Goal: Information Seeking & Learning: Learn about a topic

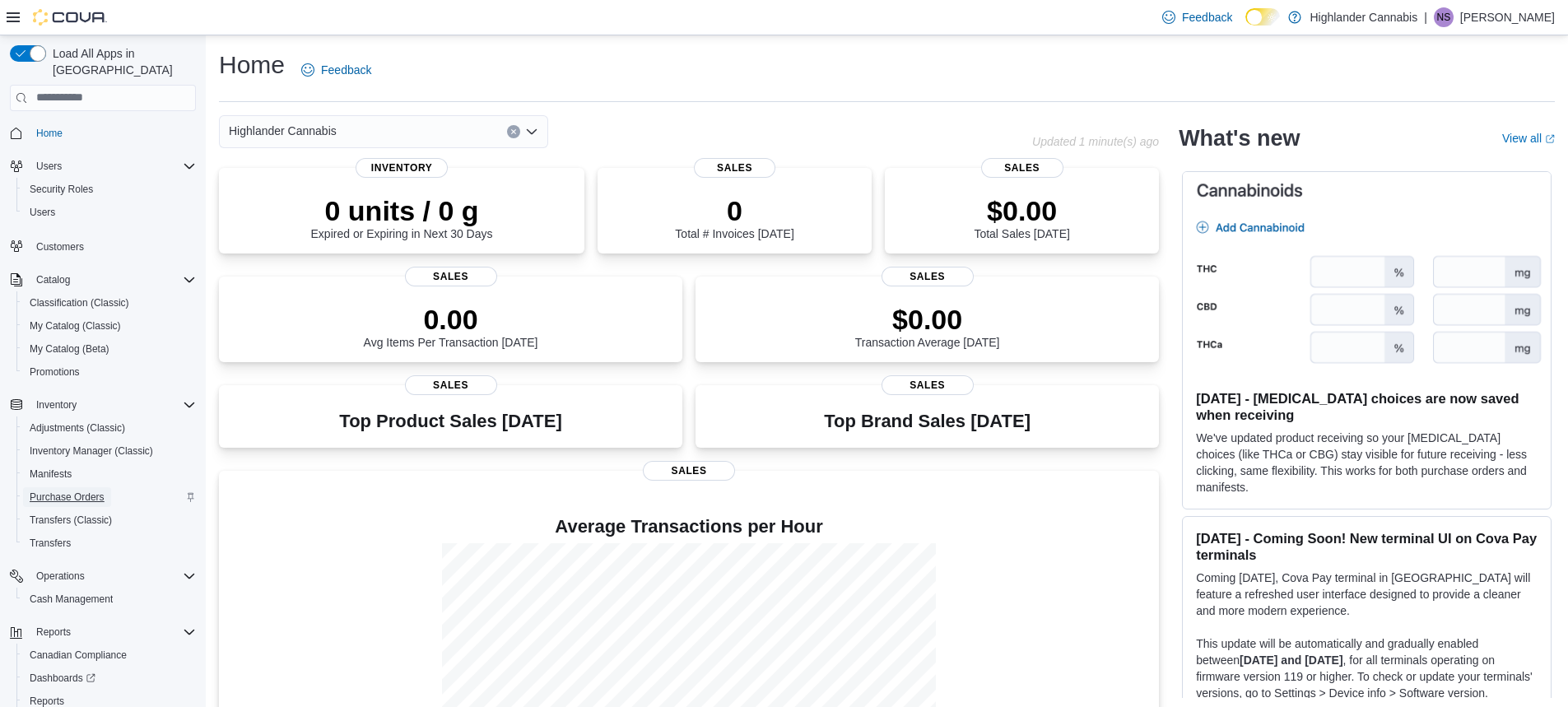
click at [68, 490] on span "Purchase Orders" at bounding box center [67, 497] width 75 height 13
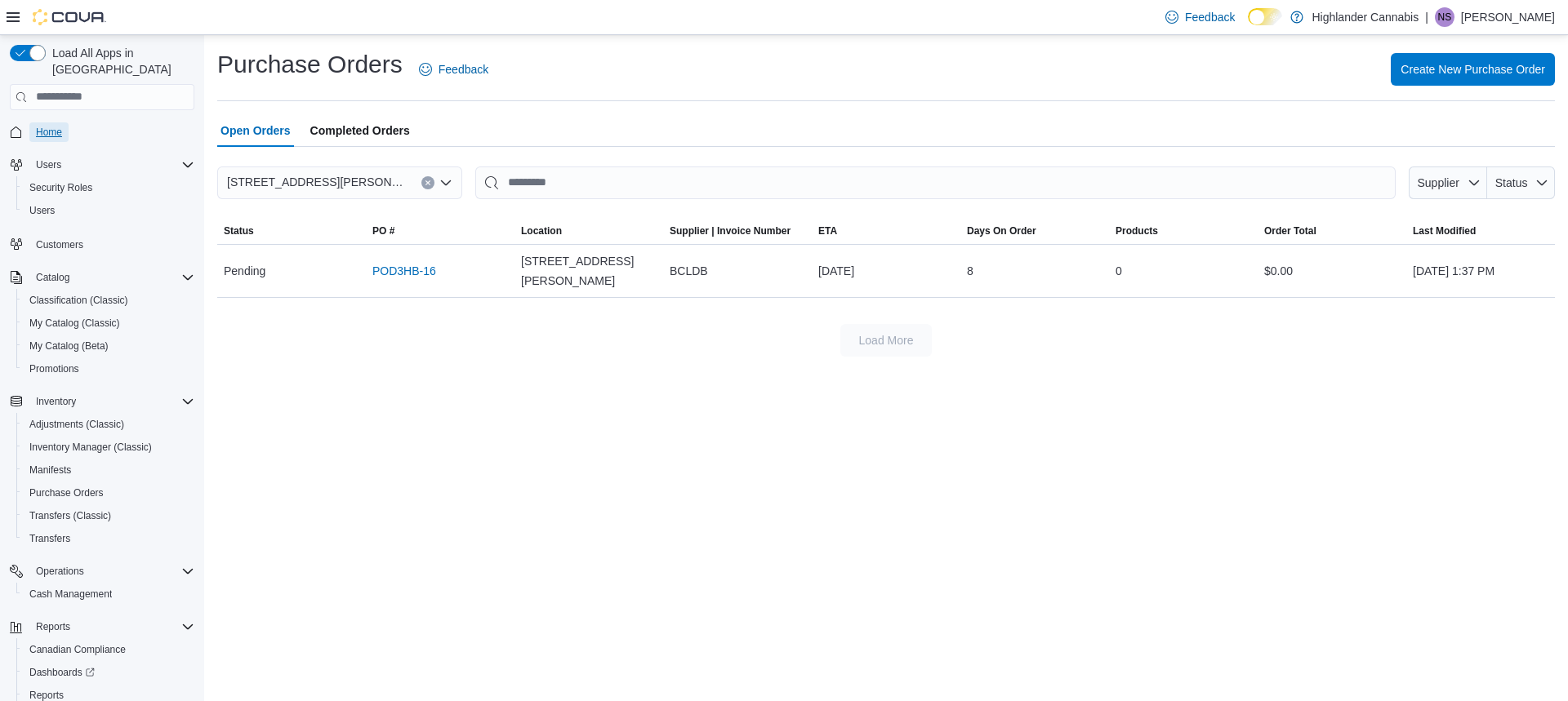
click at [45, 126] on span "Home" at bounding box center [49, 132] width 26 height 13
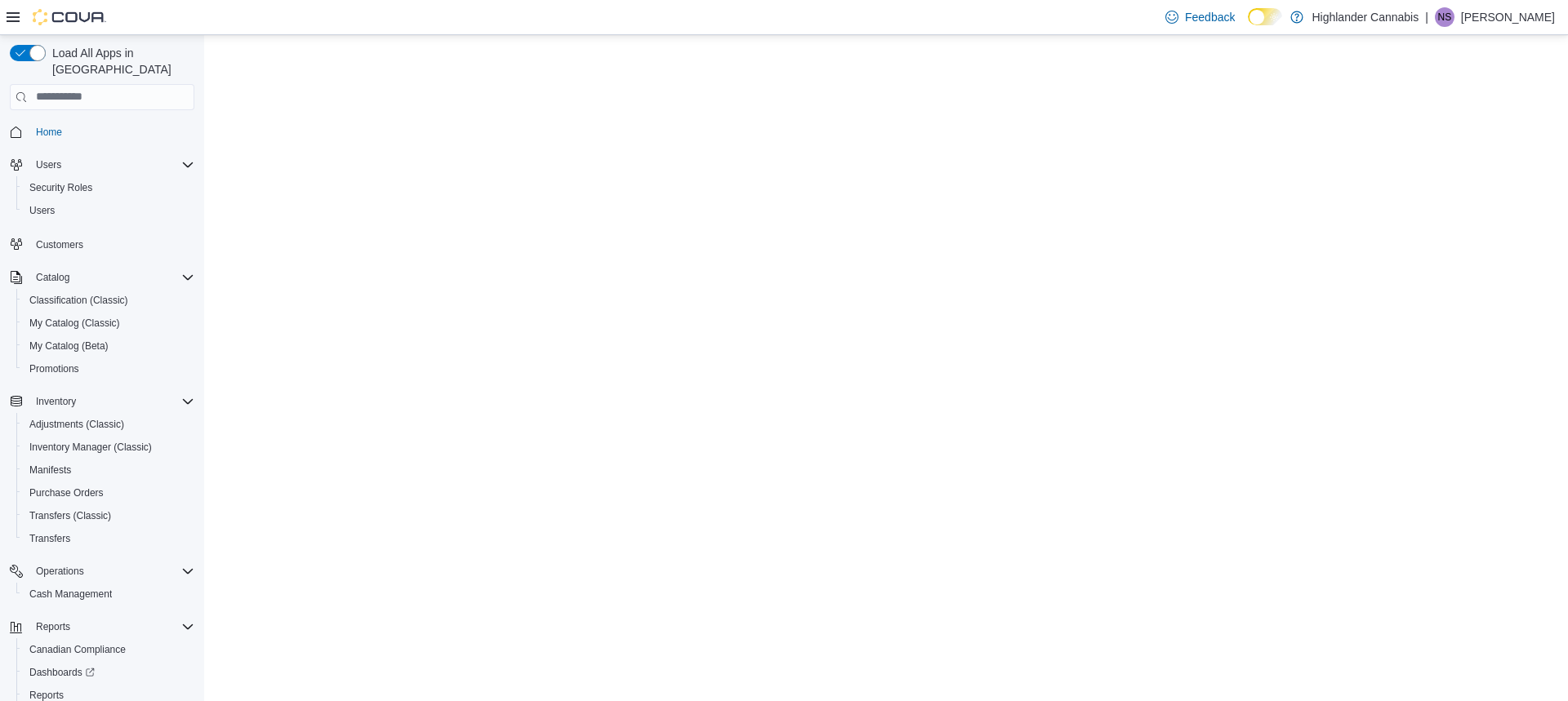
click at [45, 126] on span "Home" at bounding box center [49, 132] width 26 height 13
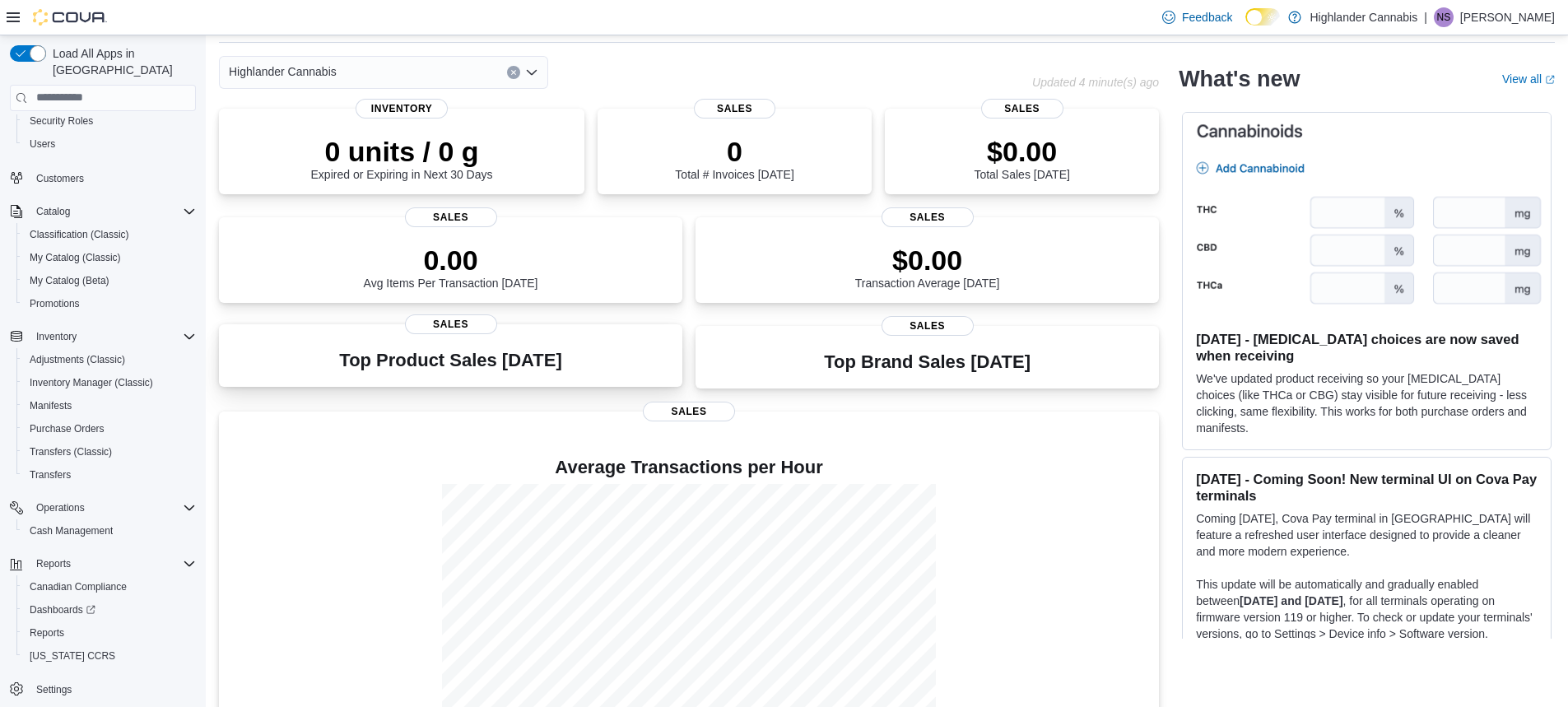
scroll to position [112, 0]
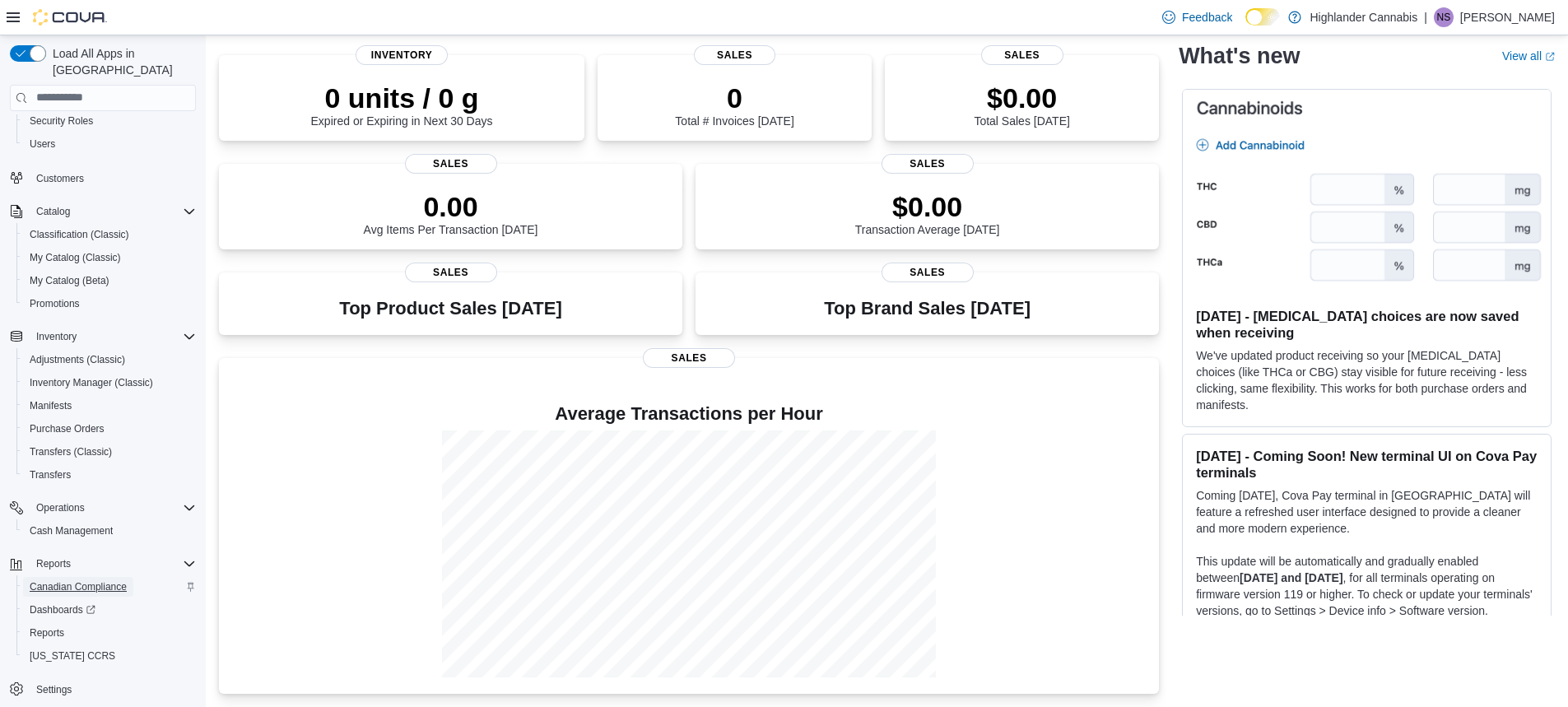
click at [82, 580] on span "Canadian Compliance" at bounding box center [78, 587] width 97 height 20
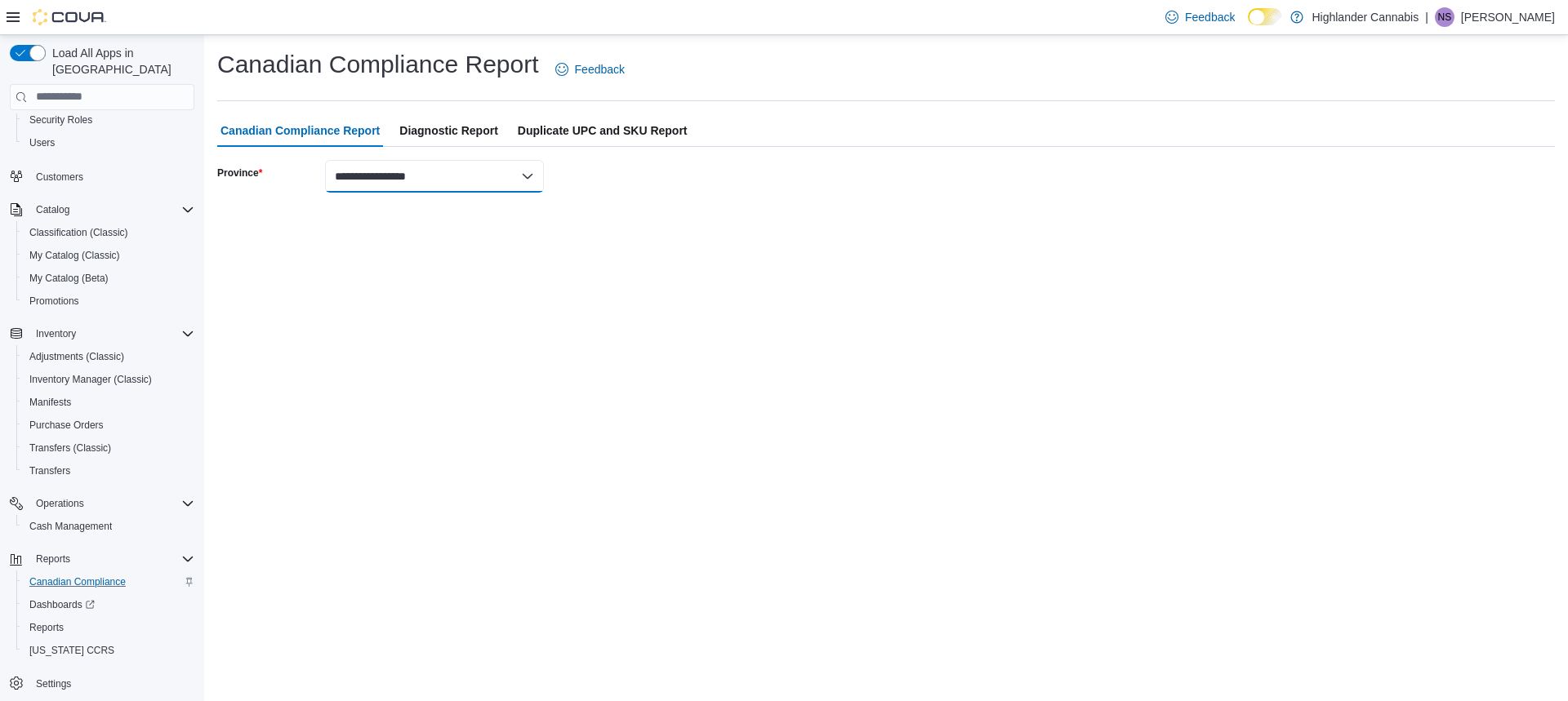
click at [406, 173] on select "**********" at bounding box center [434, 176] width 219 height 33
click at [429, 130] on span "Diagnostic Report" at bounding box center [448, 131] width 99 height 33
select select "******"
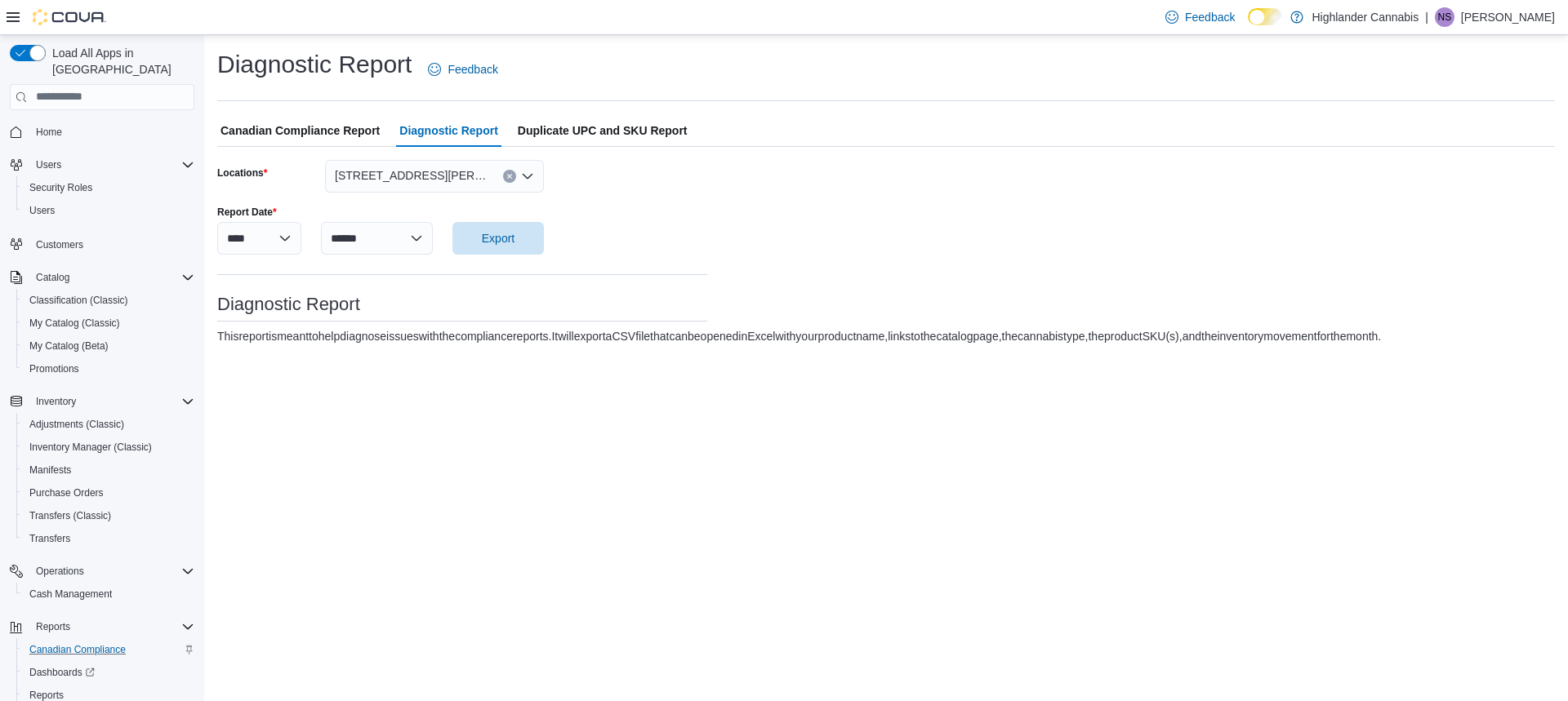
click at [11, 22] on icon at bounding box center [13, 17] width 13 height 13
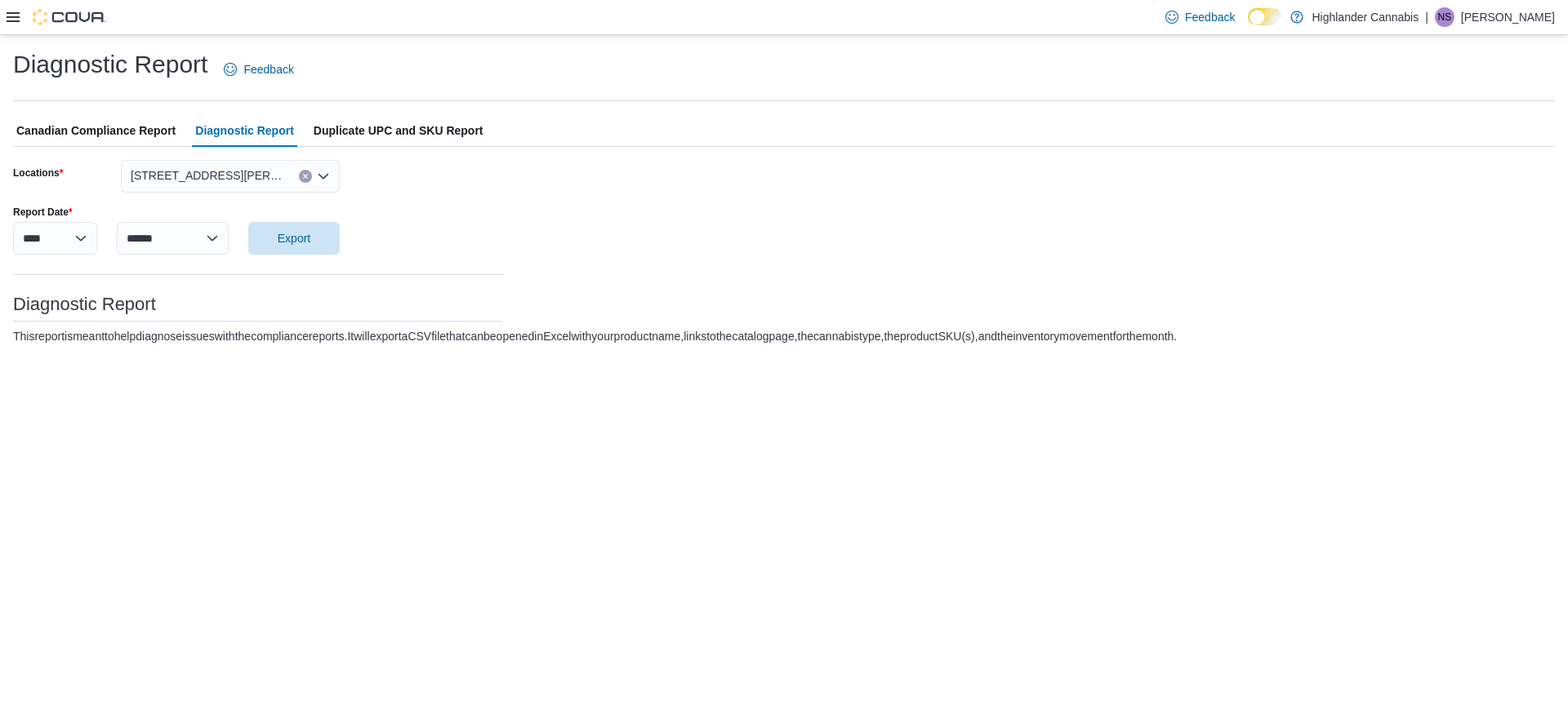
click at [11, 22] on icon at bounding box center [13, 17] width 13 height 13
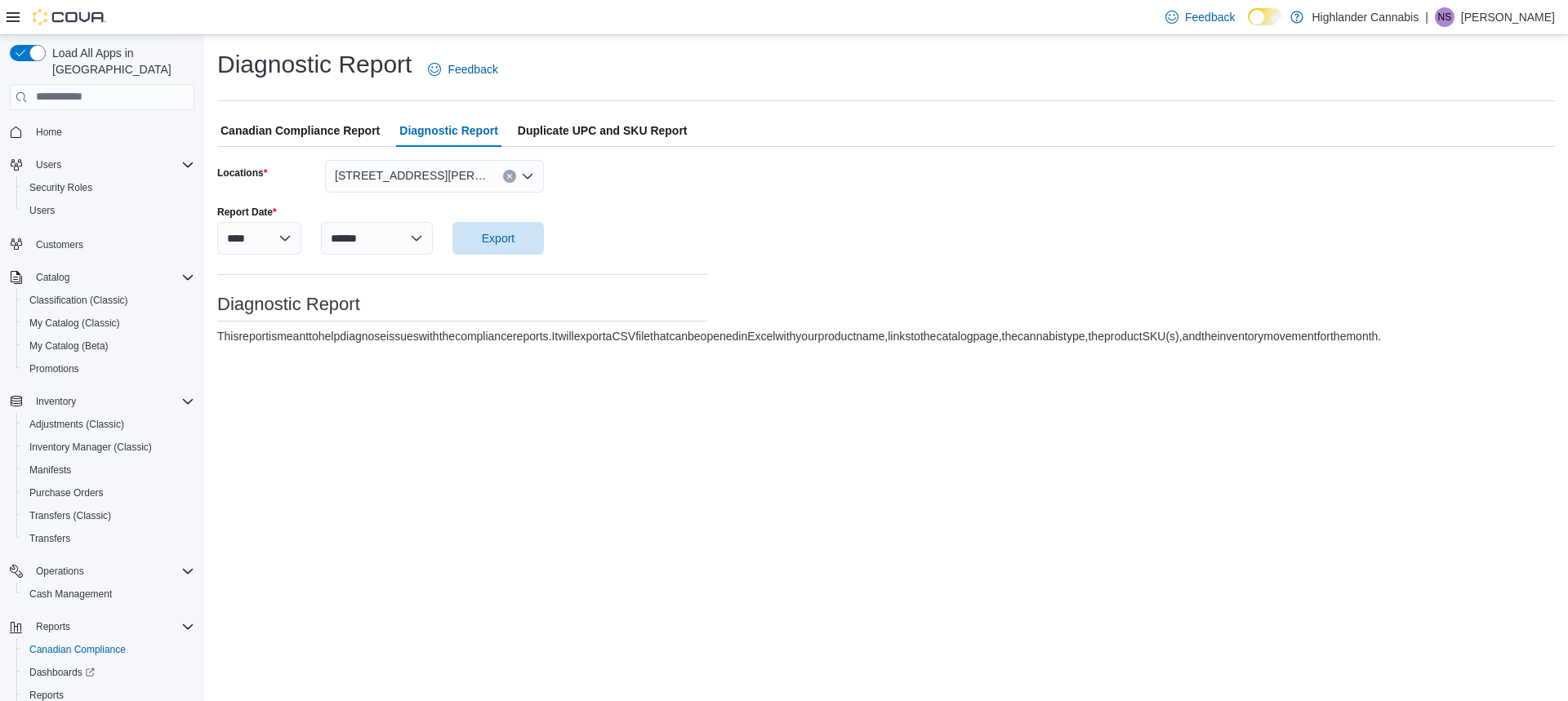
click at [11, 22] on icon at bounding box center [13, 17] width 13 height 13
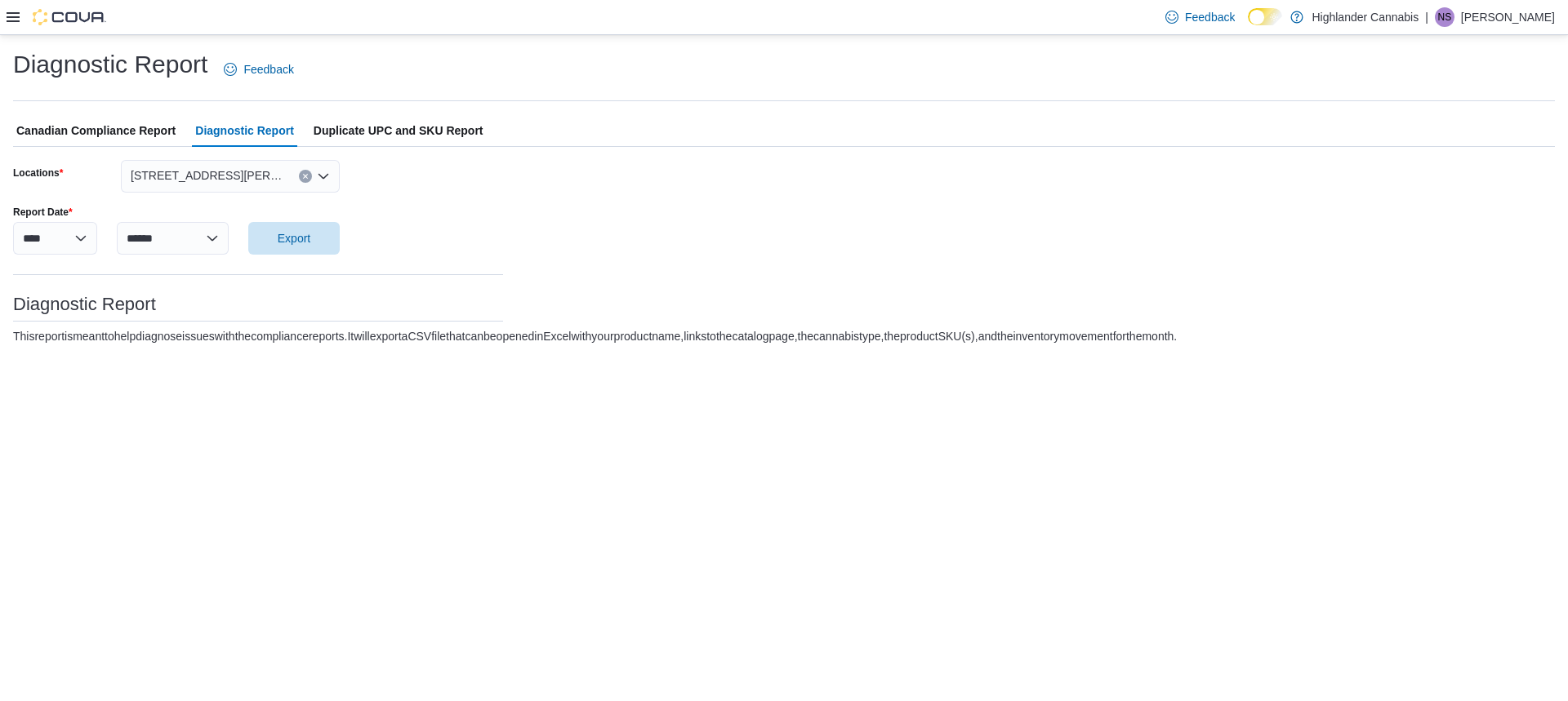
click at [11, 22] on icon at bounding box center [13, 17] width 13 height 13
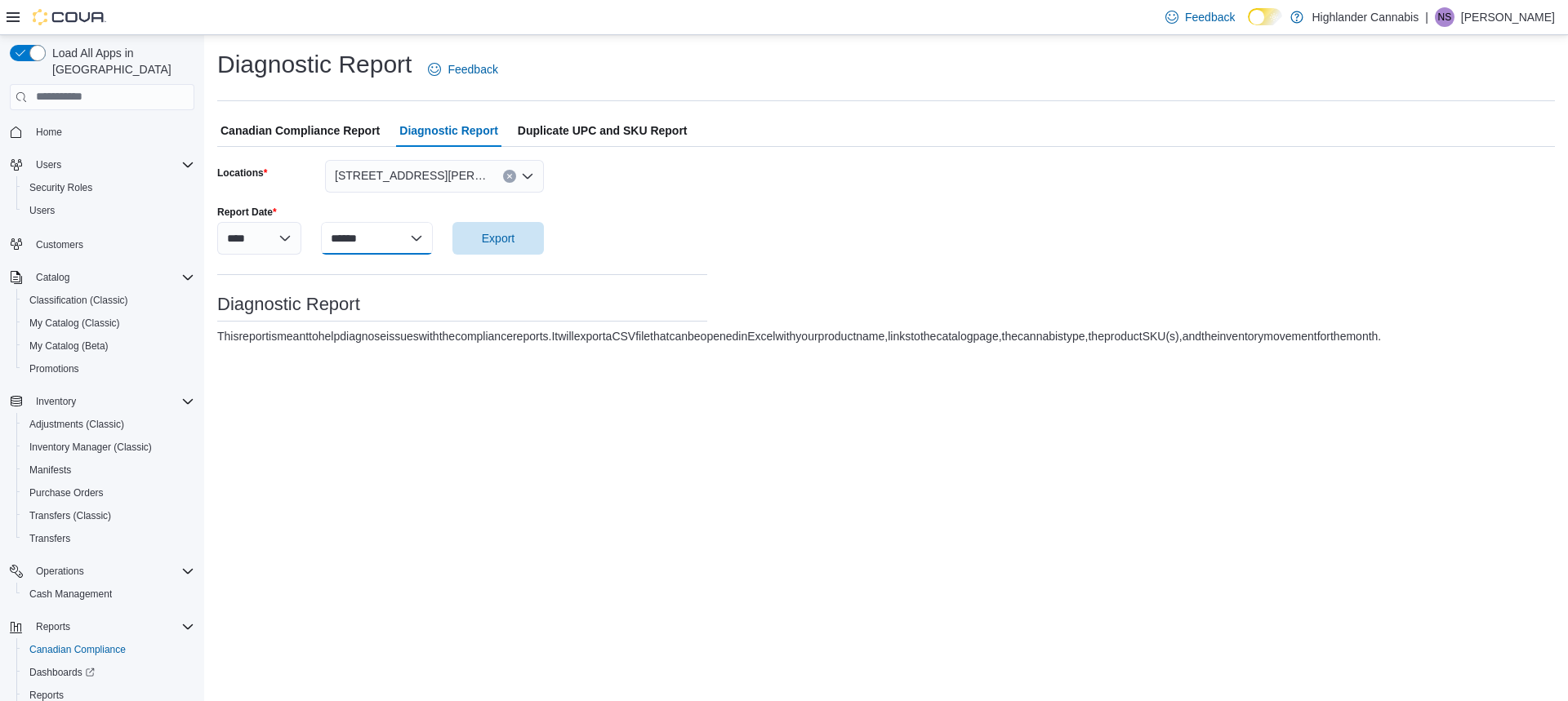
click at [407, 239] on select "******* ******** ***** ***** *** **** **** ****** ********* ******* ******** **…" at bounding box center [377, 239] width 112 height 33
click at [485, 307] on h3 "Diagnostic Report" at bounding box center [462, 305] width 490 height 20
drag, startPoint x: 217, startPoint y: 304, endPoint x: 363, endPoint y: 304, distance: 146.0
click at [363, 304] on div "Diagnostic Report Feedback Canadian Compliance Report Diagnostic Report Duplica…" at bounding box center [886, 197] width 1364 height 323
click at [387, 301] on h3 "Diagnostic Report" at bounding box center [462, 305] width 490 height 20
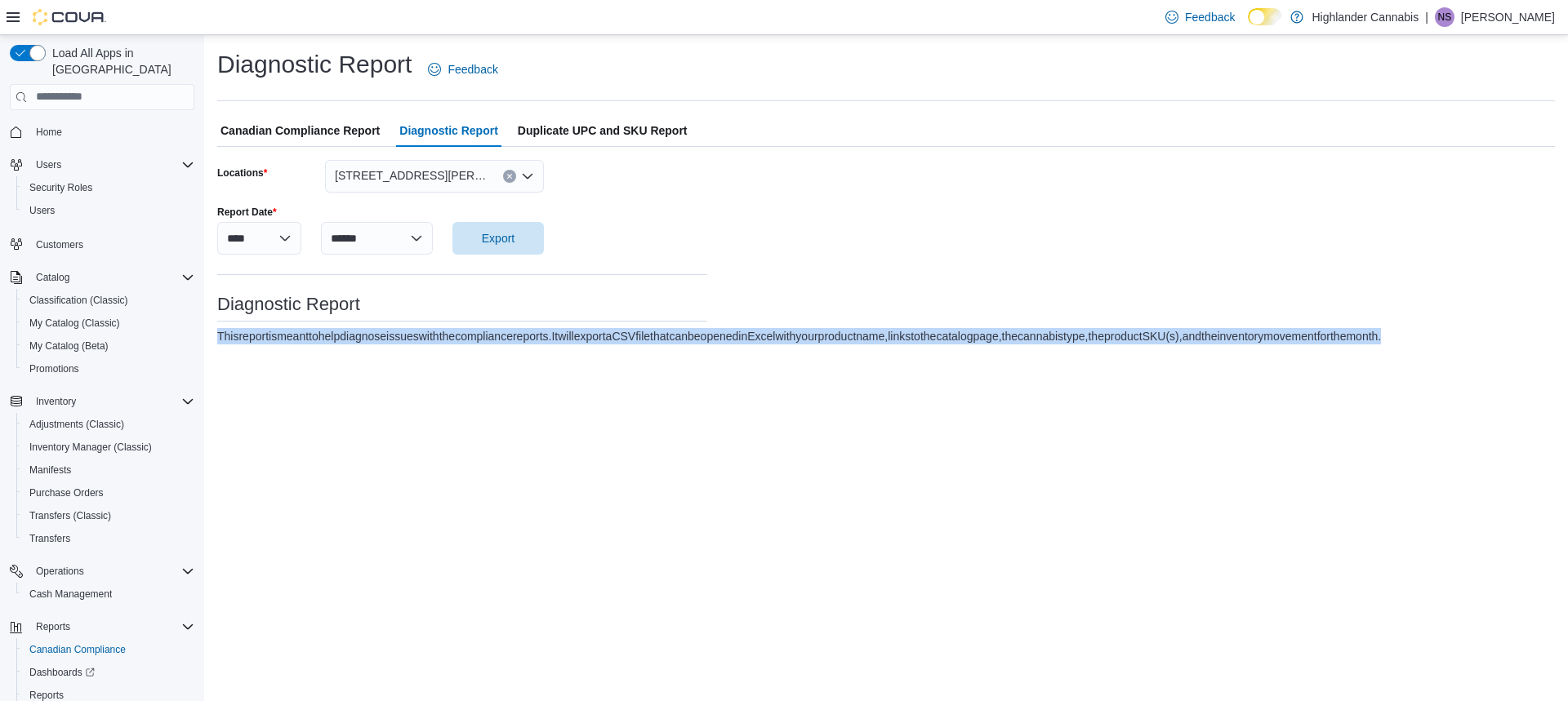
drag, startPoint x: 230, startPoint y: 332, endPoint x: 582, endPoint y: 389, distance: 356.6
click at [582, 357] on div "Diagnostic Report Feedback Canadian Compliance Report Diagnostic Report Duplica…" at bounding box center [886, 197] width 1364 height 323
click at [583, 390] on div "Diagnostic Report Feedback Canadian Compliance Report Diagnostic Report Duplica…" at bounding box center [886, 368] width 1364 height 666
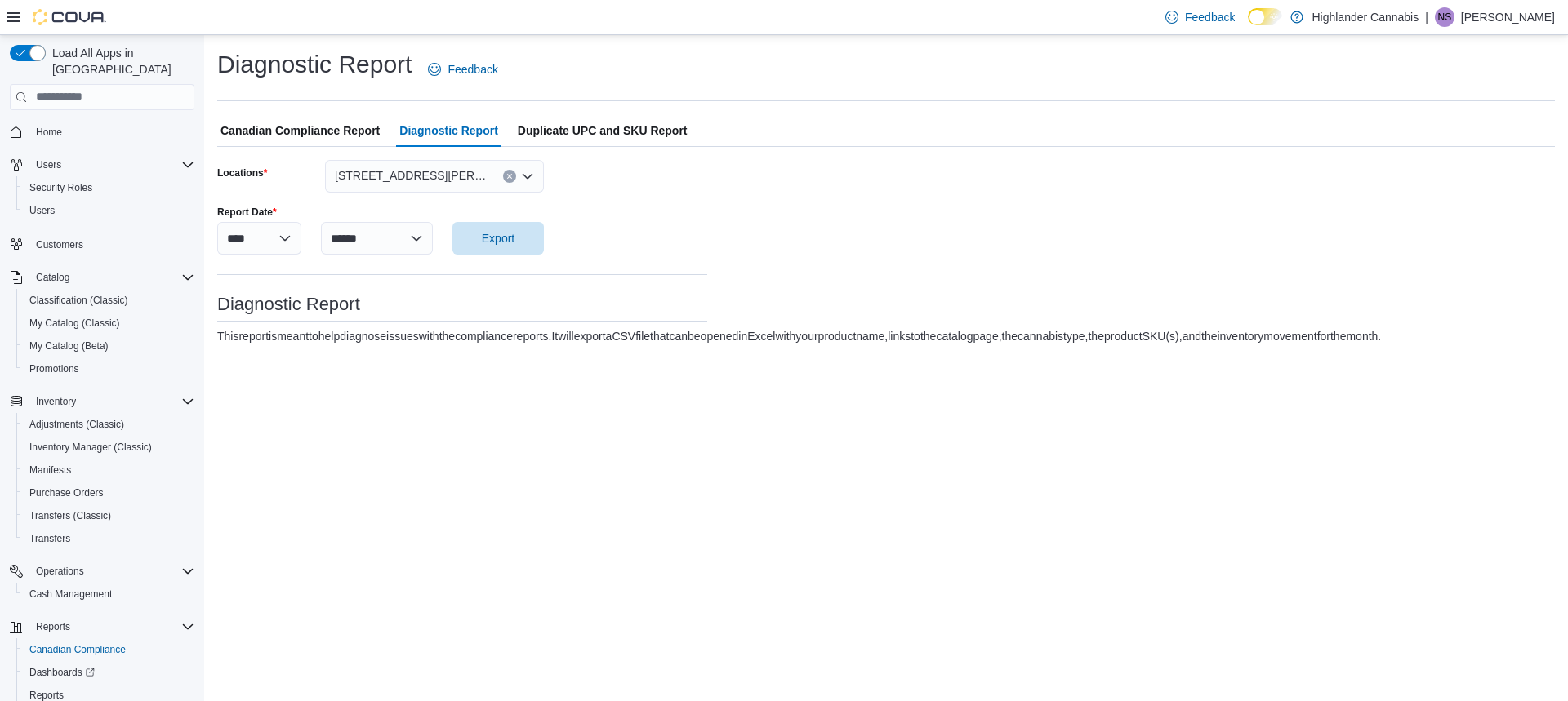
click at [564, 131] on span "Duplicate UPC and SKU Report" at bounding box center [603, 131] width 170 height 33
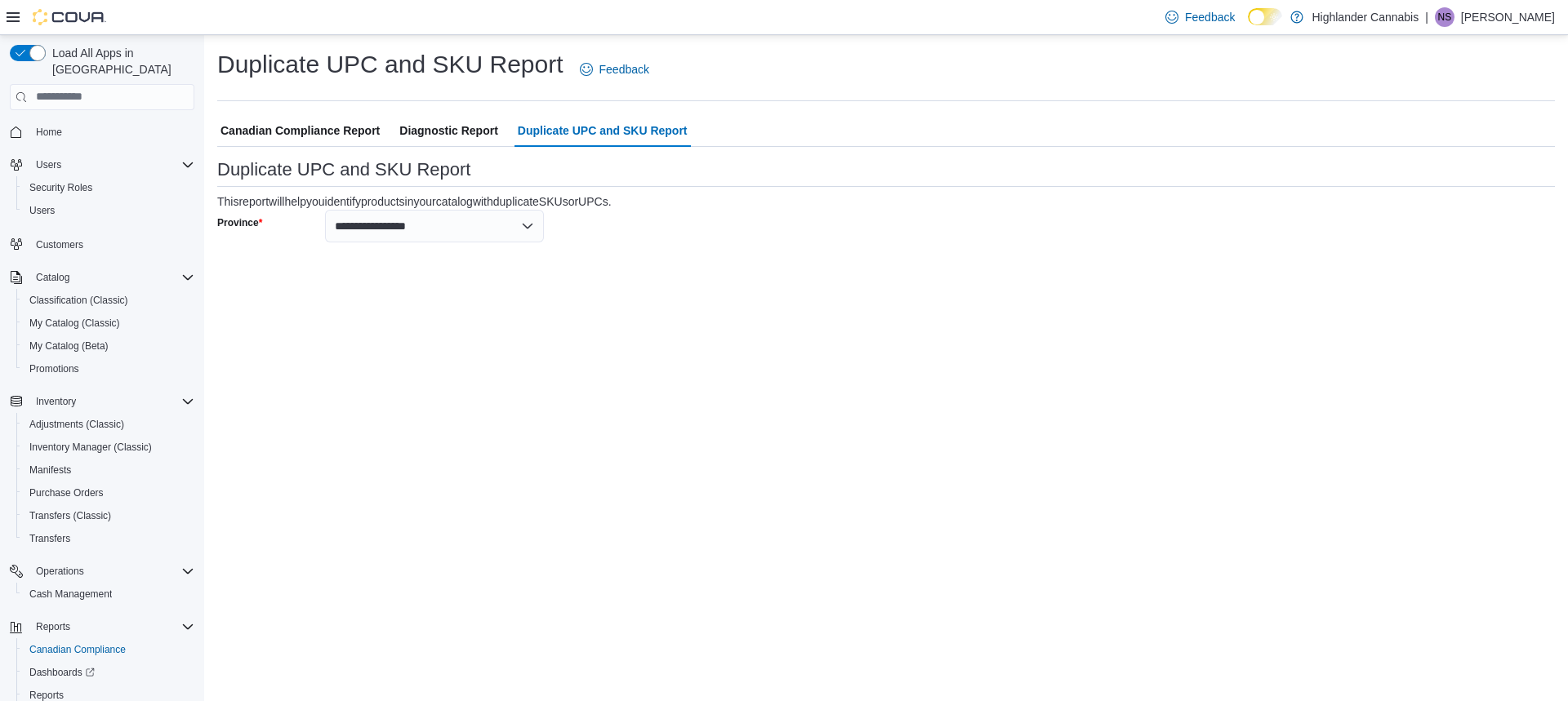
click at [325, 135] on span "Canadian Compliance Report" at bounding box center [300, 131] width 160 height 33
select select "******"
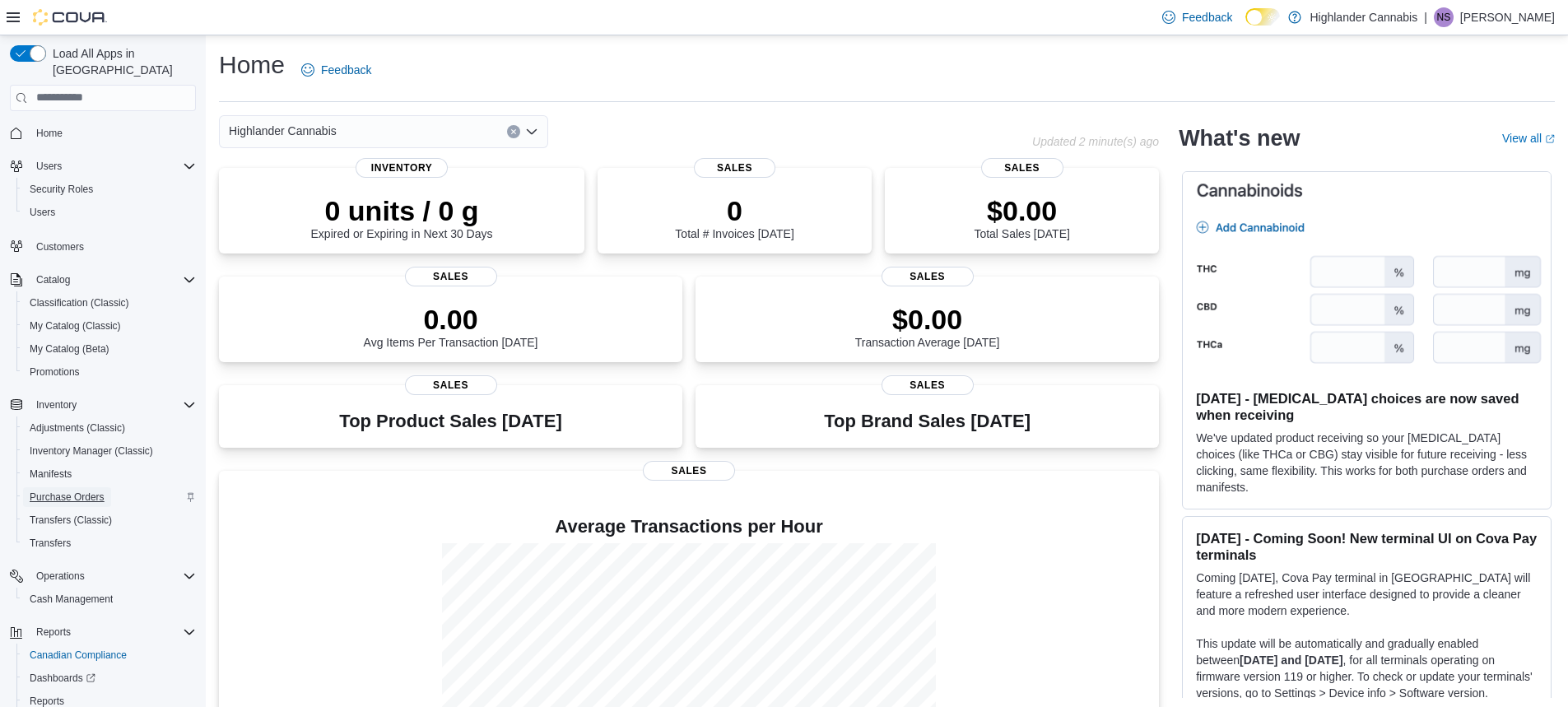
click at [59, 487] on span "Purchase Orders" at bounding box center [67, 498] width 75 height 20
